Goal: Information Seeking & Learning: Learn about a topic

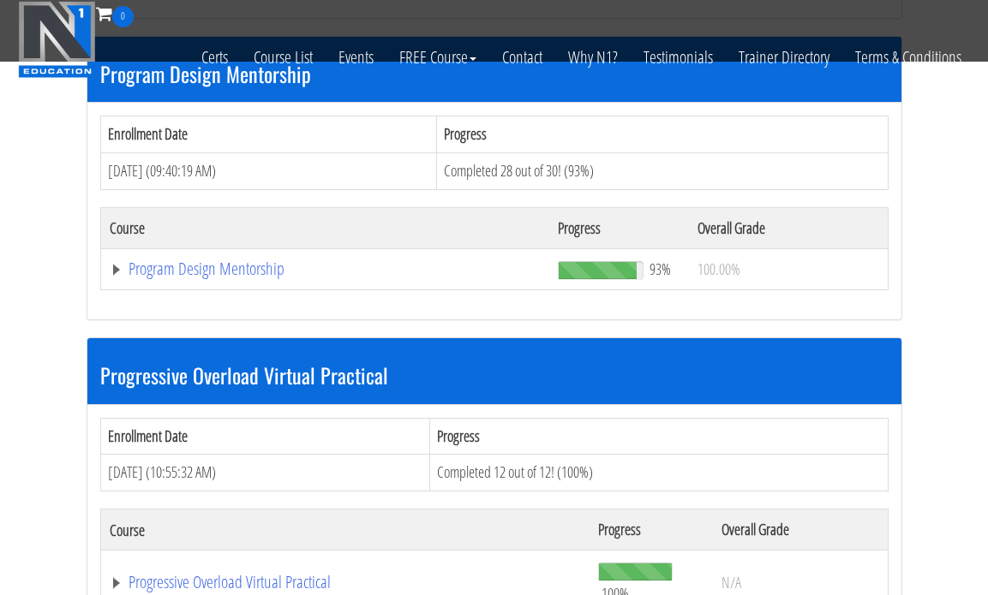
scroll to position [1826, 0]
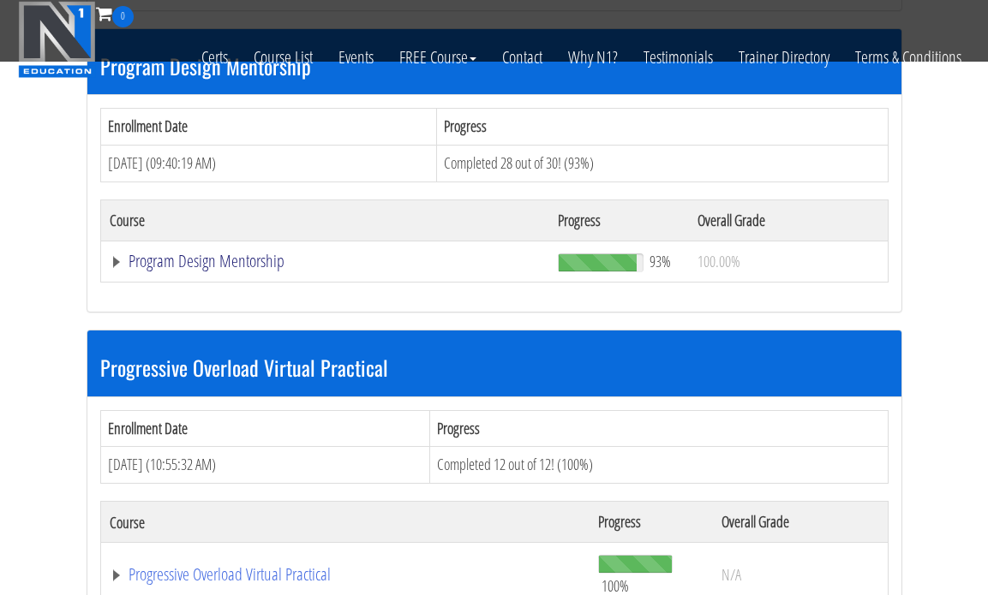
click at [284, 256] on link "Program Design Mentorship" at bounding box center [325, 261] width 431 height 17
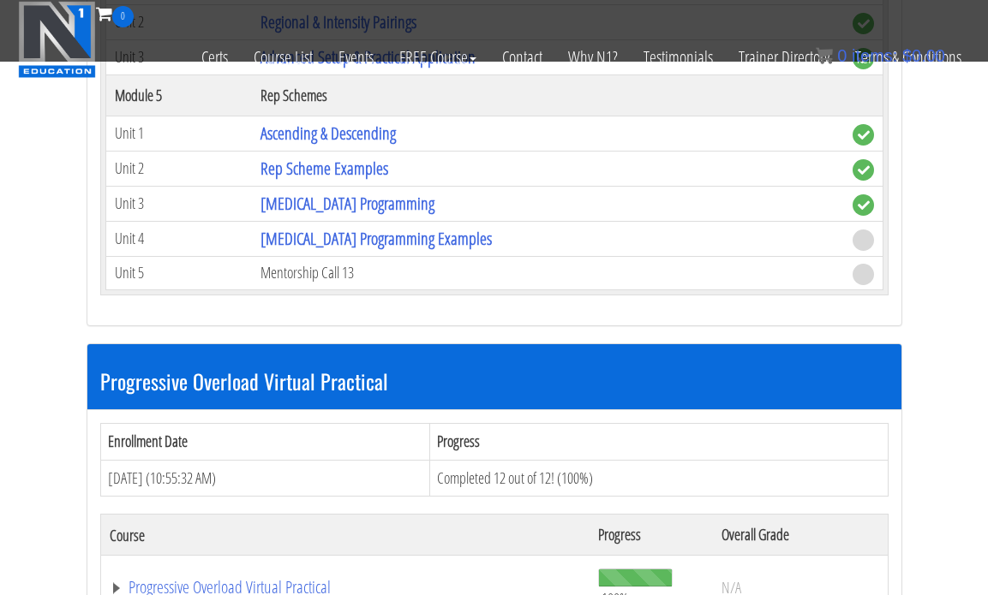
scroll to position [3068, 0]
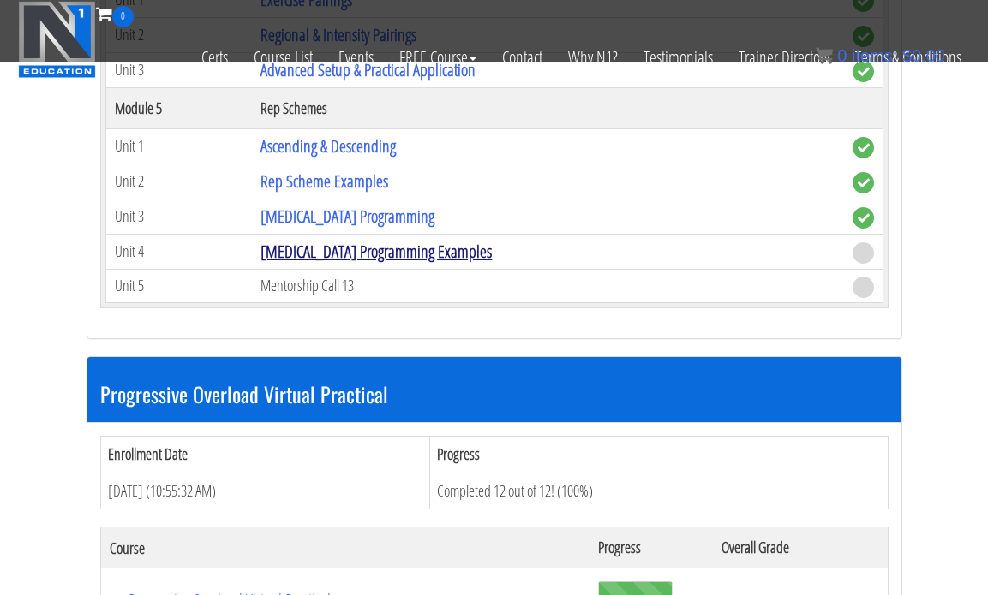
click at [294, 259] on link "Asymmetrical Programming Examples" at bounding box center [375, 251] width 231 height 23
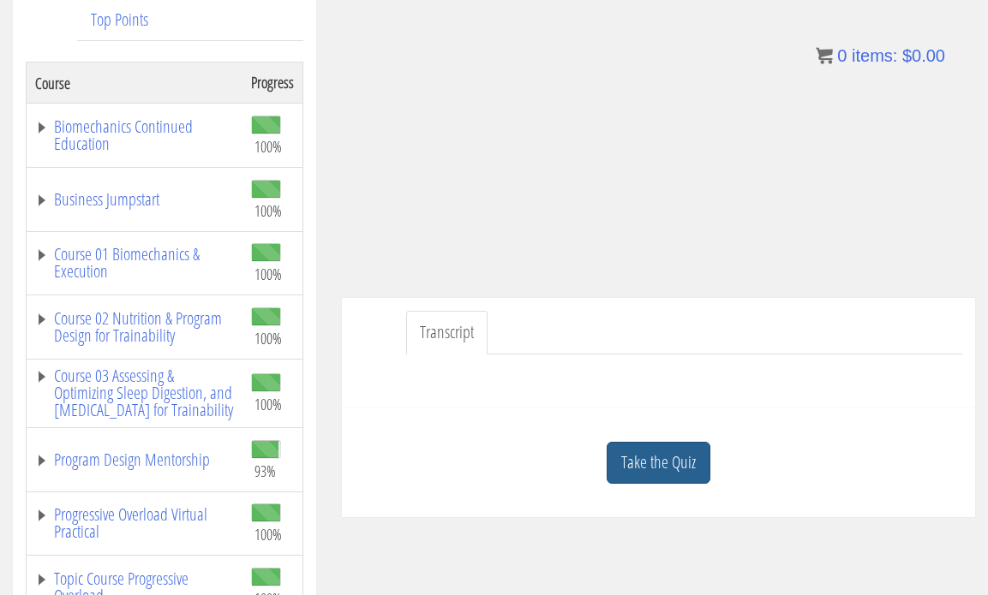
scroll to position [286, 0]
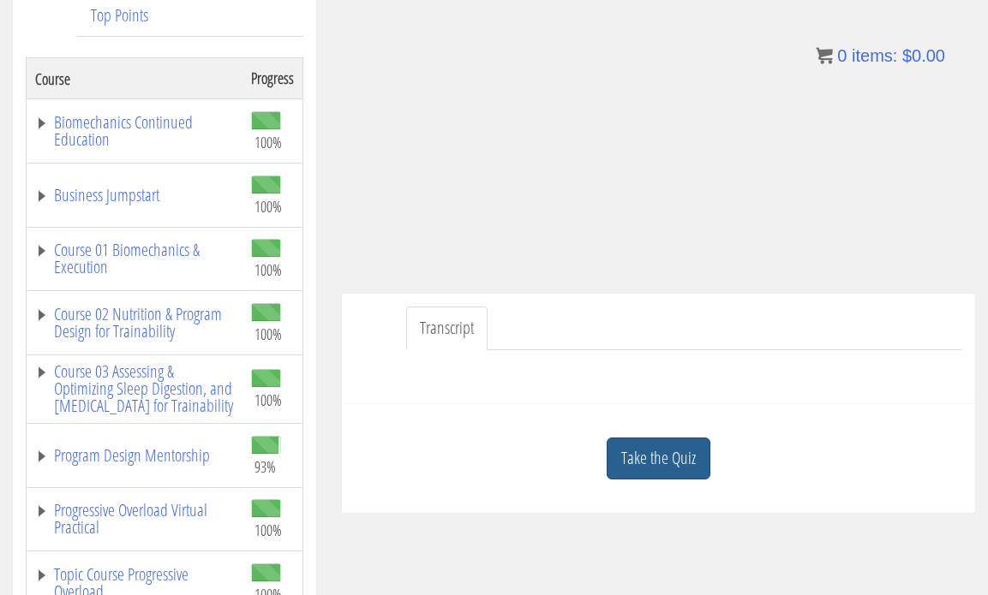
click at [646, 471] on link "Take the Quiz" at bounding box center [658, 459] width 104 height 42
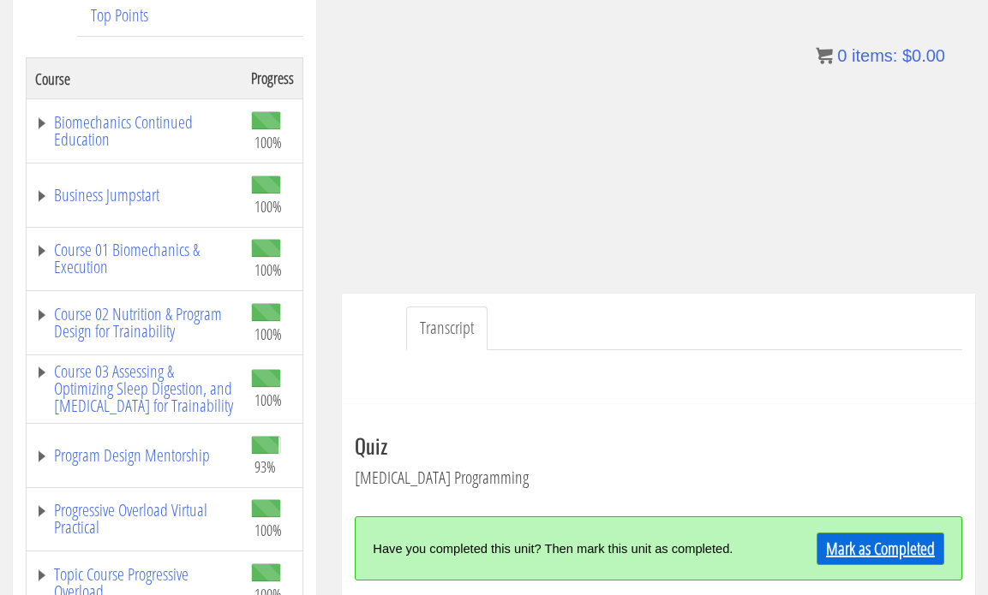
click at [833, 541] on link "Mark as Completed" at bounding box center [880, 549] width 128 height 33
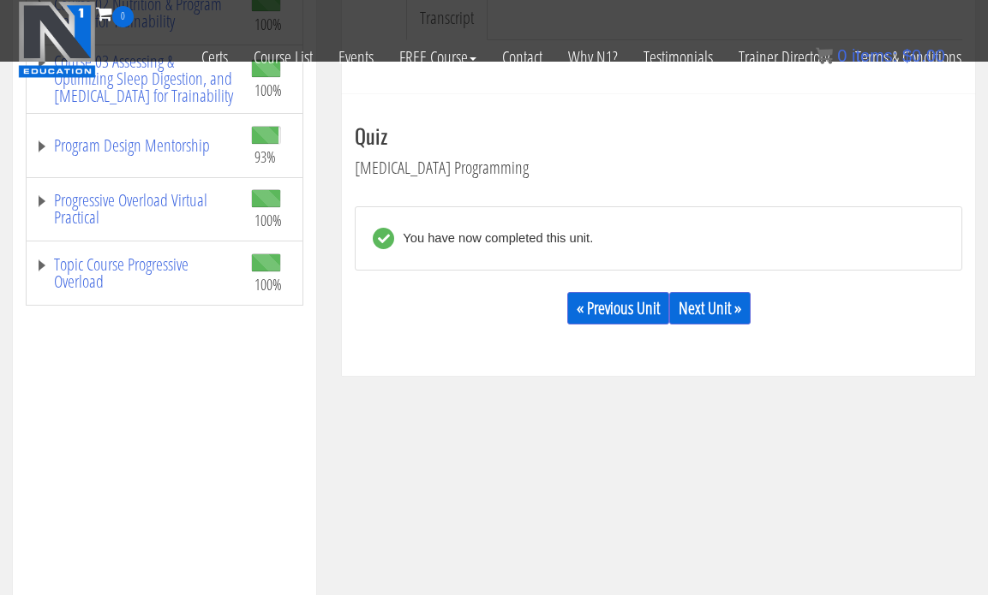
scroll to position [498, 0]
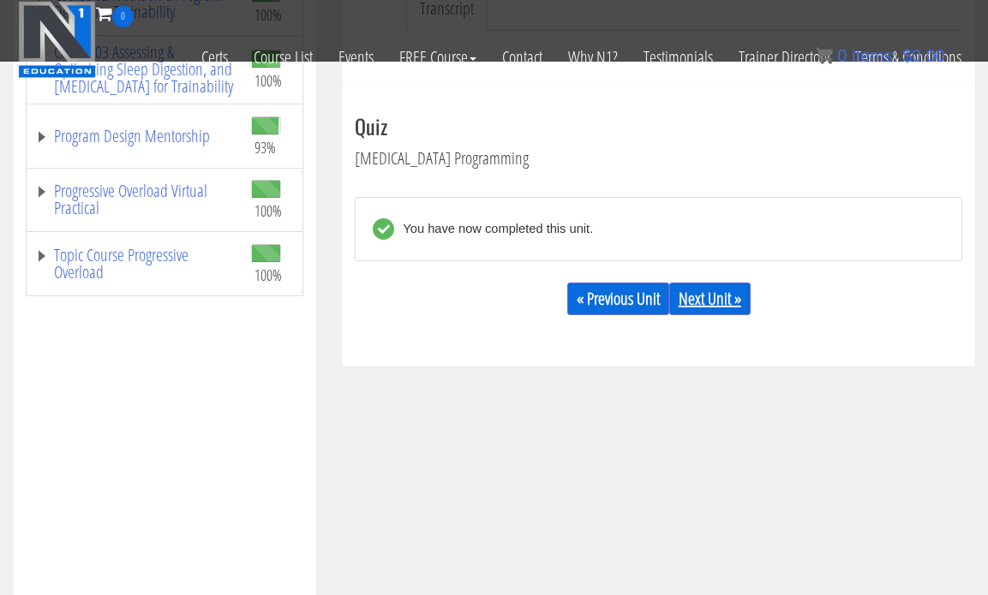
click at [708, 297] on link "Next Unit »" at bounding box center [709, 299] width 81 height 33
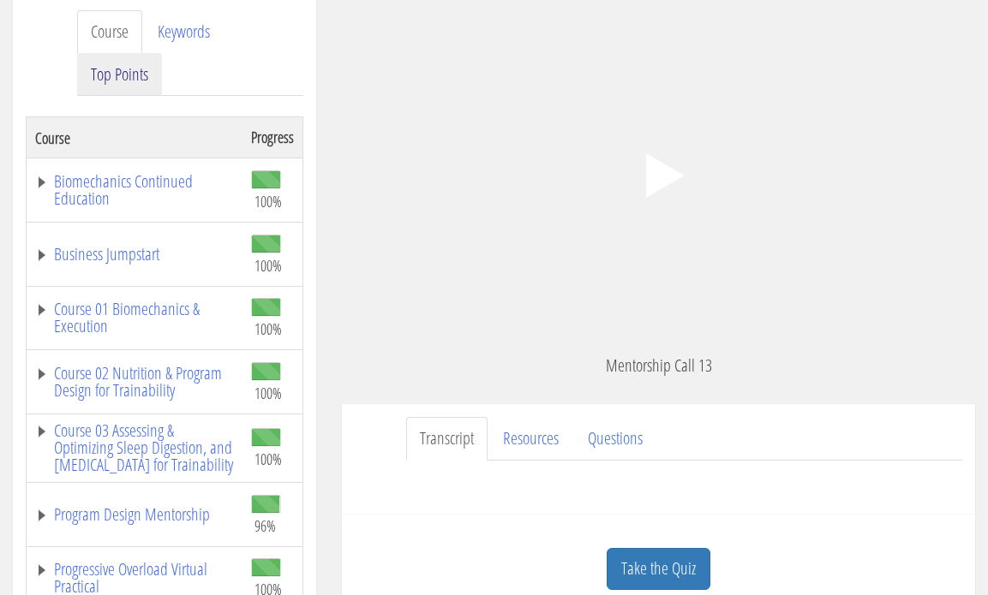
scroll to position [230, 0]
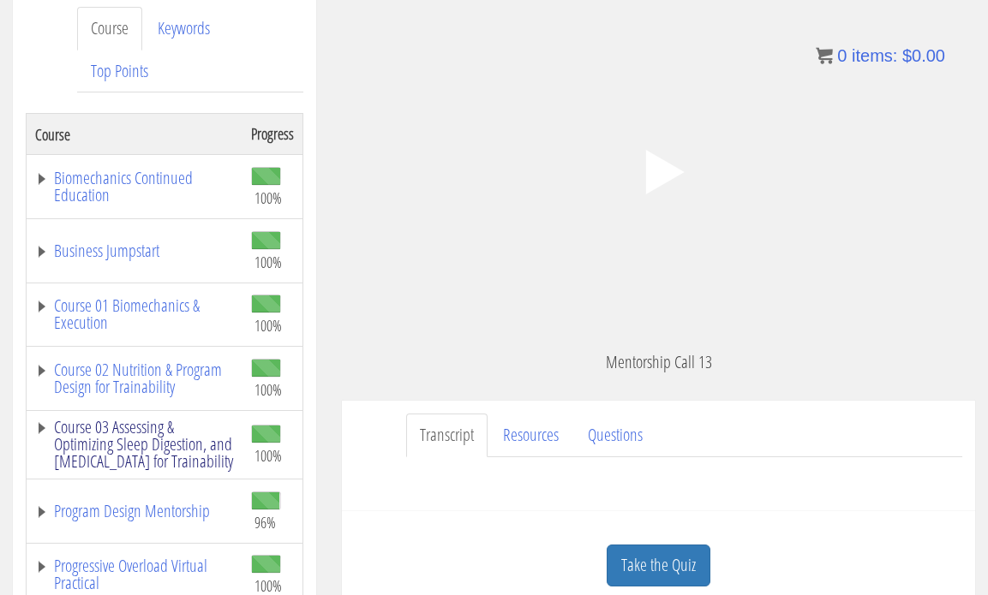
click at [90, 456] on link "Course 03 Assessing & Optimizing Sleep Digestion, and [MEDICAL_DATA] for Traina…" at bounding box center [134, 444] width 199 height 51
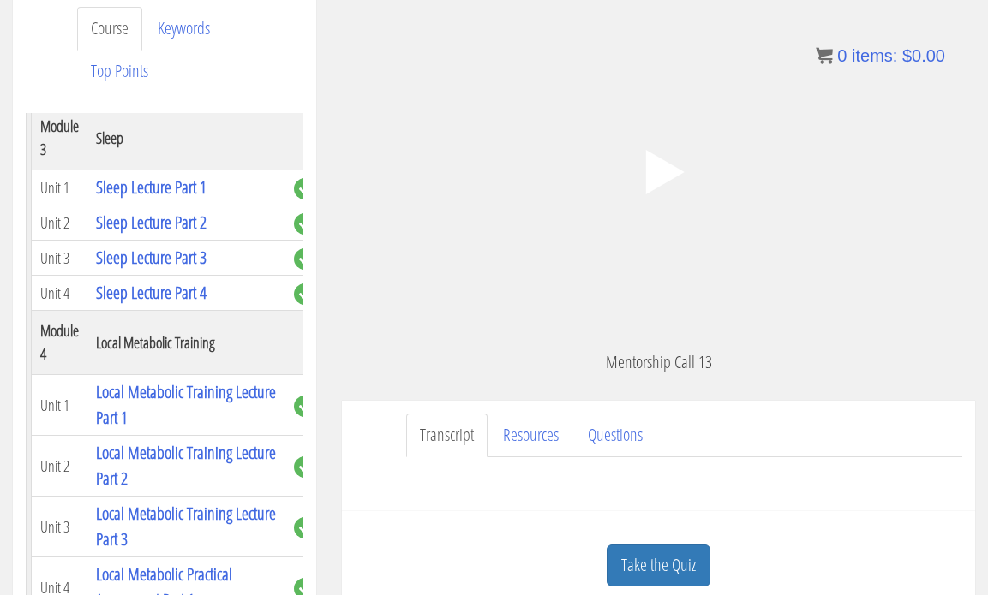
scroll to position [1056, 0]
click at [130, 178] on link "Sleep Lecture Part 1" at bounding box center [151, 187] width 110 height 23
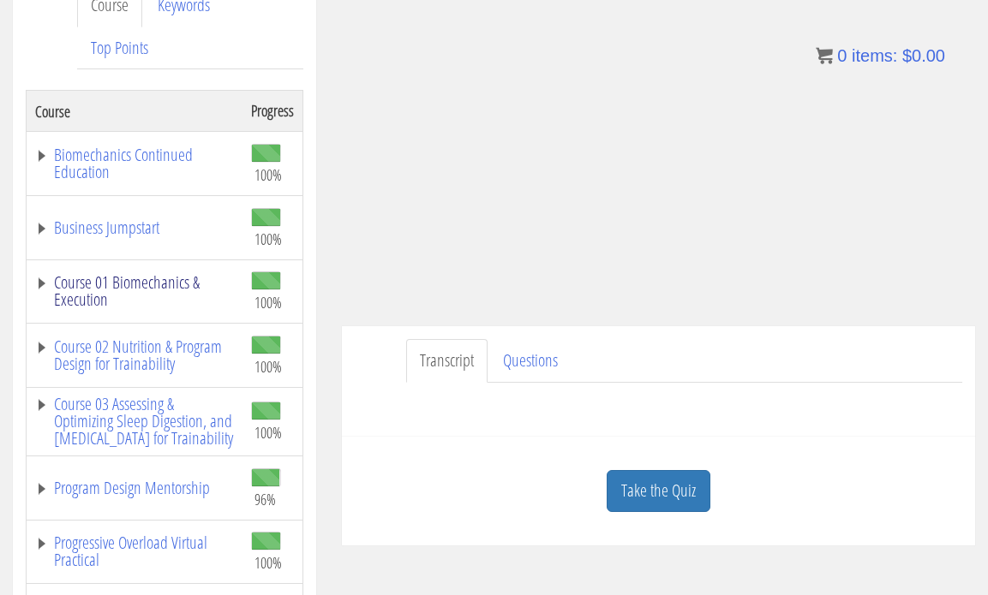
scroll to position [259, 0]
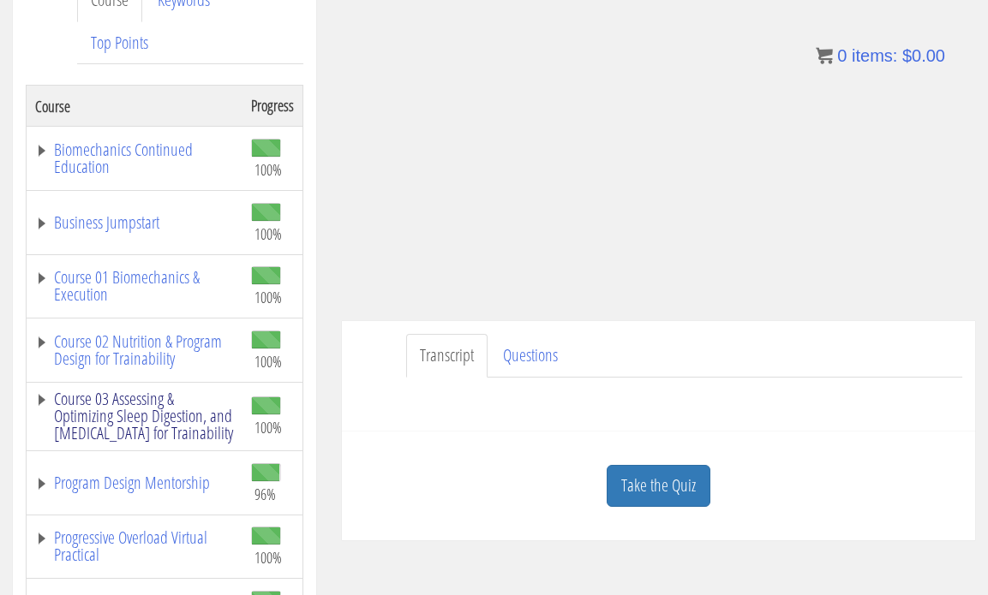
click at [115, 408] on link "Course 03 Assessing & Optimizing Sleep Digestion, and [MEDICAL_DATA] for Traina…" at bounding box center [134, 416] width 199 height 51
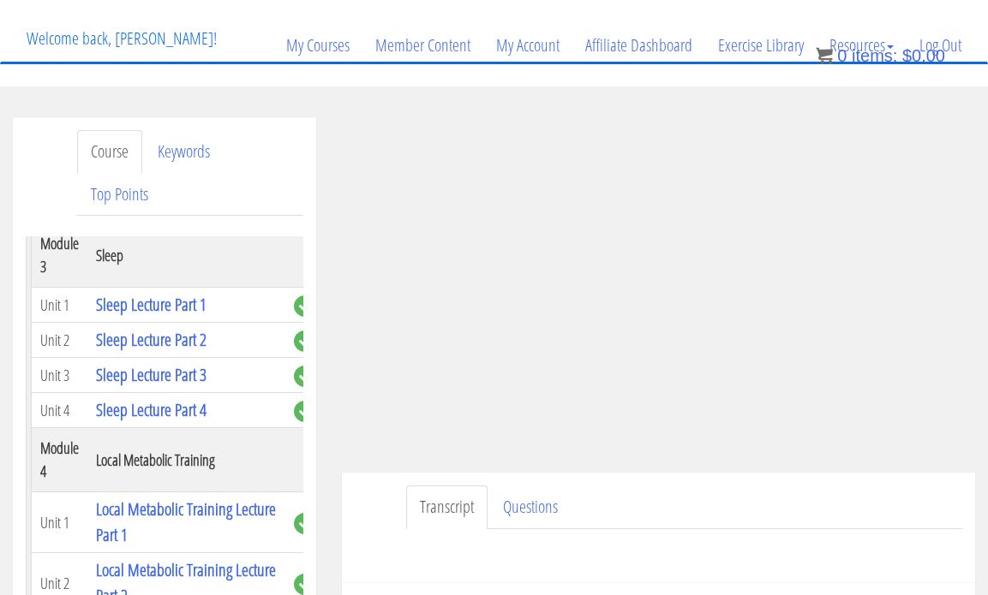
scroll to position [1030, 0]
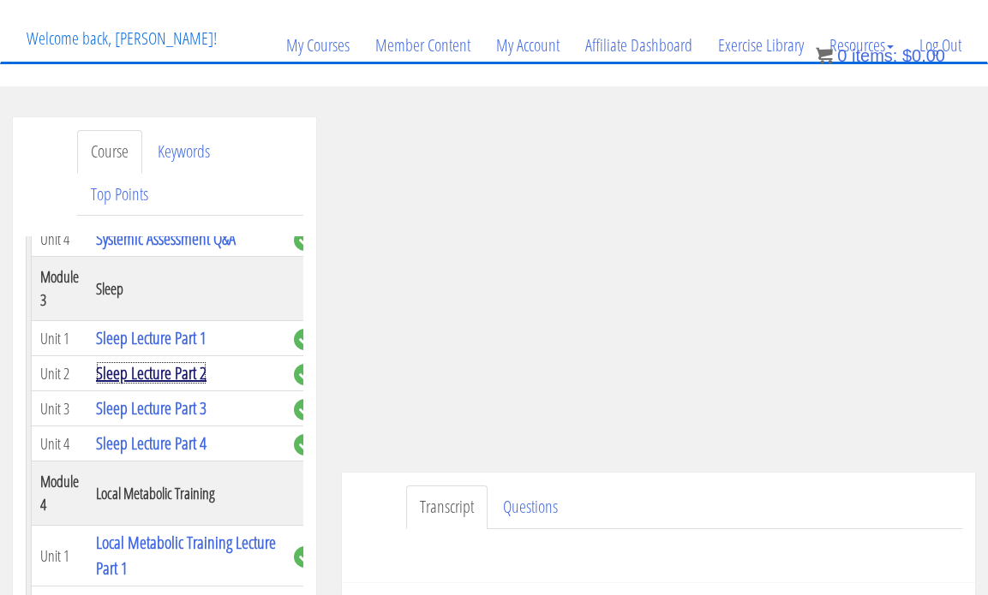
click at [152, 361] on link "Sleep Lecture Part 2" at bounding box center [151, 372] width 110 height 23
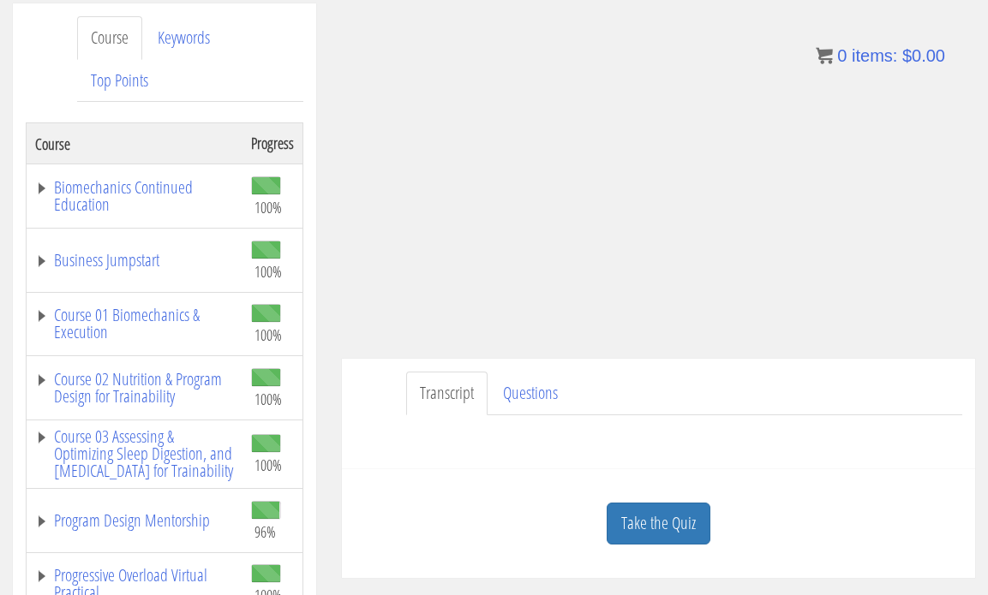
scroll to position [225, 0]
